Goal: Obtain resource: Obtain resource

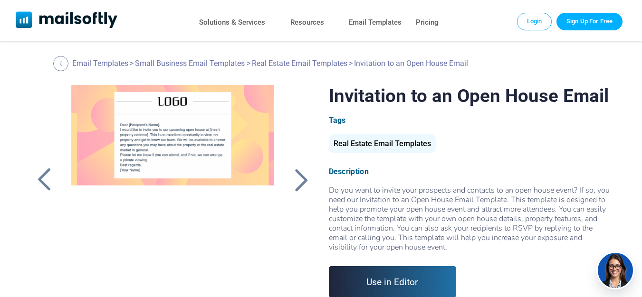
click at [197, 112] on div at bounding box center [172, 204] width 225 height 238
